Goal: Find specific page/section: Find specific page/section

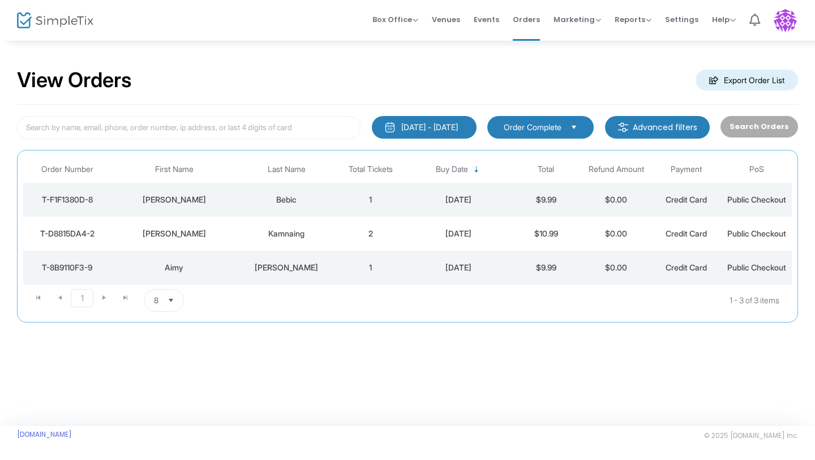
click at [171, 301] on span "Select" at bounding box center [171, 300] width 19 height 19
click at [170, 366] on li "50" at bounding box center [164, 369] width 39 height 23
click at [176, 302] on span "Select" at bounding box center [176, 300] width 19 height 19
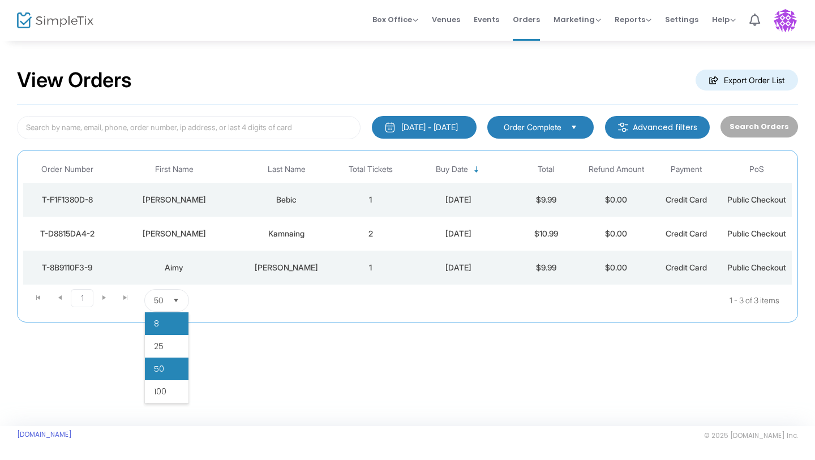
click at [171, 319] on li "8" at bounding box center [167, 323] width 44 height 23
click at [68, 18] on img at bounding box center [55, 20] width 76 height 16
